Goal: Task Accomplishment & Management: Manage account settings

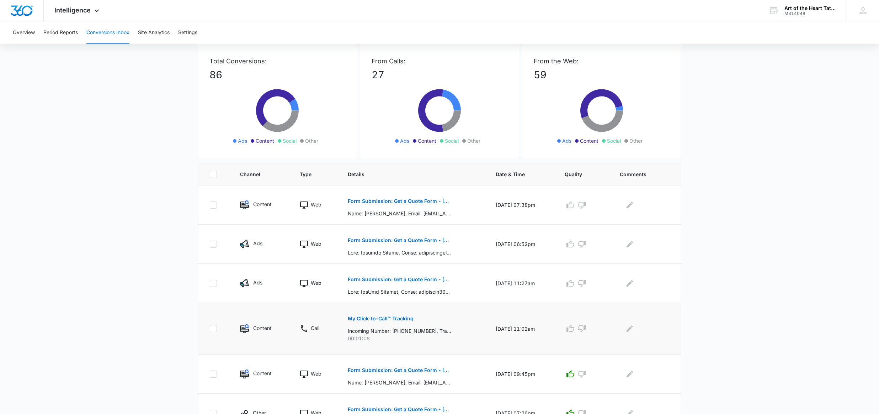
scroll to position [42, 0]
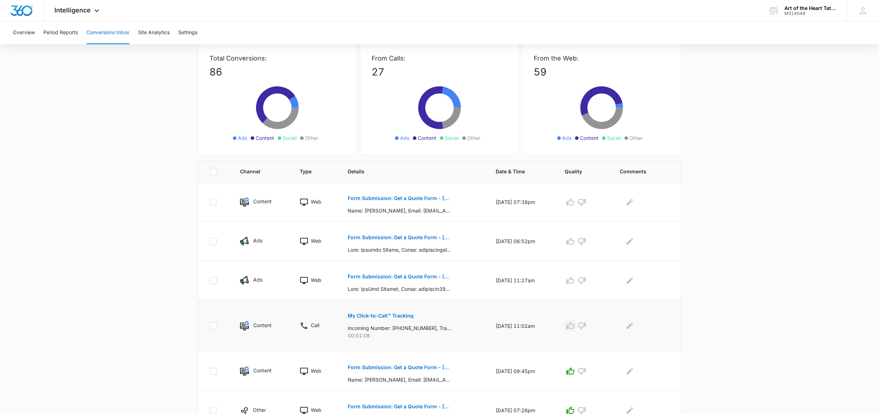
click at [575, 327] on icon "button" at bounding box center [570, 325] width 9 height 9
click at [574, 283] on icon "button" at bounding box center [571, 279] width 8 height 7
click at [406, 237] on p "Form Submission: Get a Quote Form - [US_STATE] (was previously both)" at bounding box center [399, 237] width 103 height 5
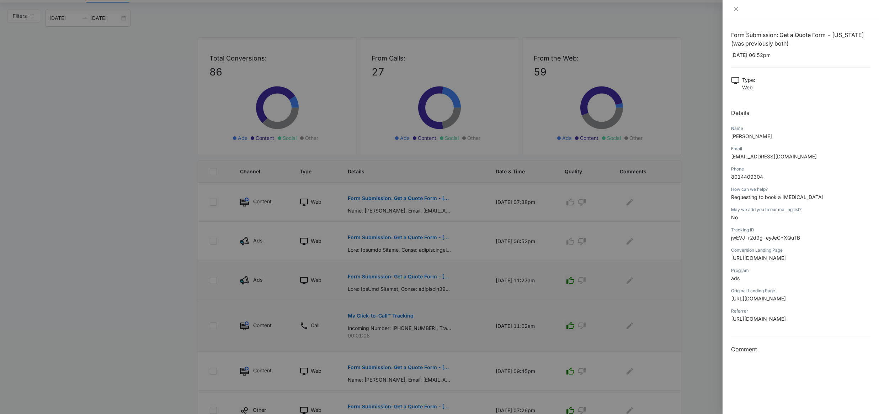
click at [750, 156] on span "[EMAIL_ADDRESS][DOMAIN_NAME]" at bounding box center [774, 156] width 86 height 6
copy span "[EMAIL_ADDRESS][DOMAIN_NAME]"
drag, startPoint x: 458, startPoint y: 111, endPoint x: 368, endPoint y: 34, distance: 119.1
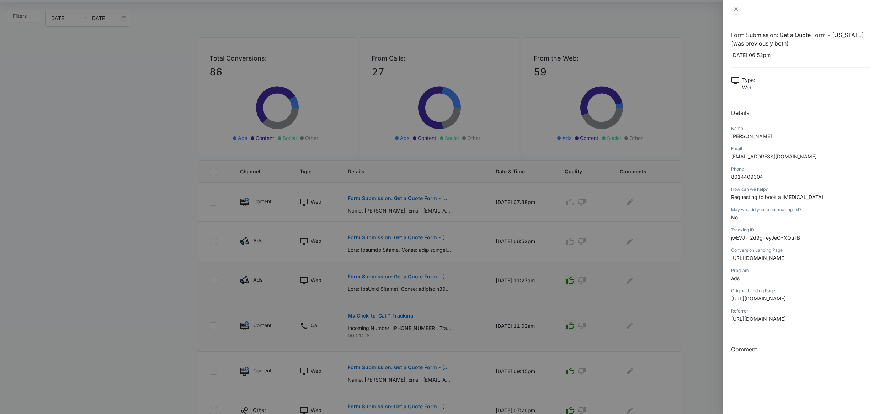
click at [456, 110] on div at bounding box center [439, 207] width 879 height 414
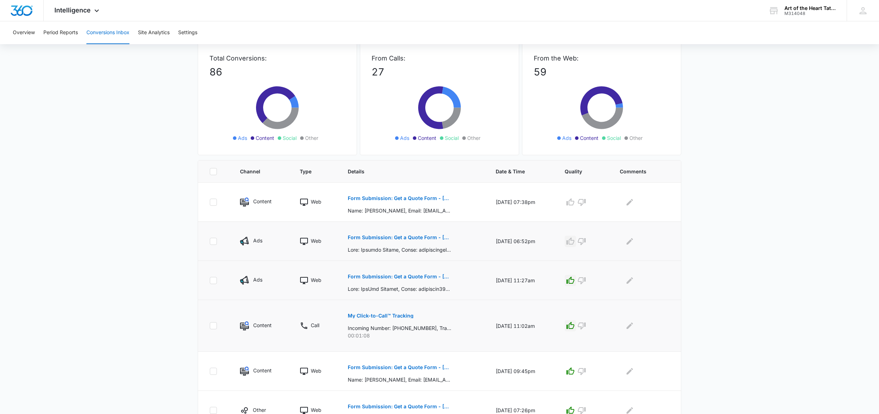
click at [571, 240] on icon "button" at bounding box center [570, 241] width 9 height 9
click at [415, 195] on button "Form Submission: Get a Quote Form - [US_STATE] (was previously both)" at bounding box center [399, 198] width 103 height 17
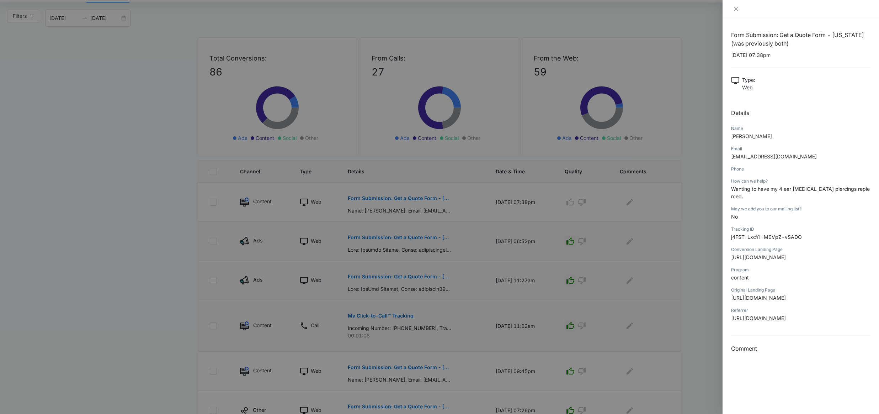
click at [758, 156] on span "[EMAIL_ADDRESS][DOMAIN_NAME]" at bounding box center [774, 156] width 86 height 6
copy span "[EMAIL_ADDRESS][DOMAIN_NAME]"
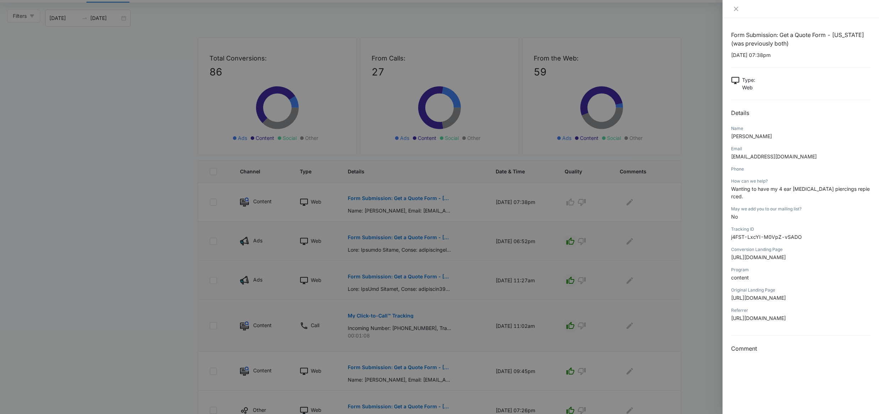
click at [520, 25] on div at bounding box center [439, 207] width 879 height 414
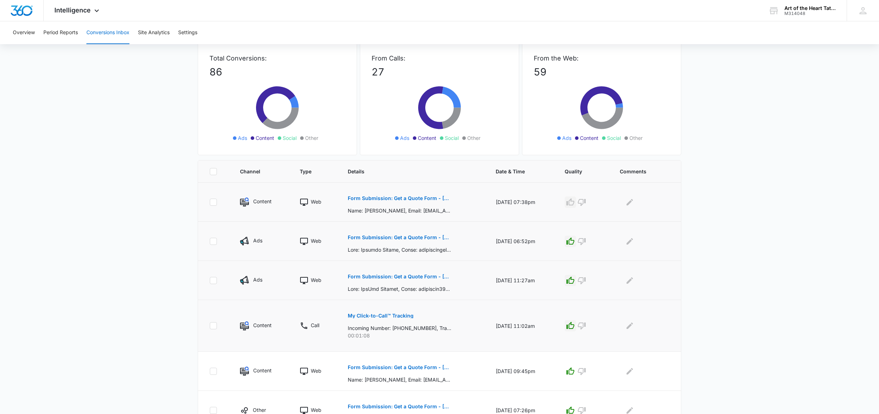
scroll to position [42, 0]
click at [572, 206] on icon "button" at bounding box center [570, 202] width 9 height 9
